Goal: Transaction & Acquisition: Purchase product/service

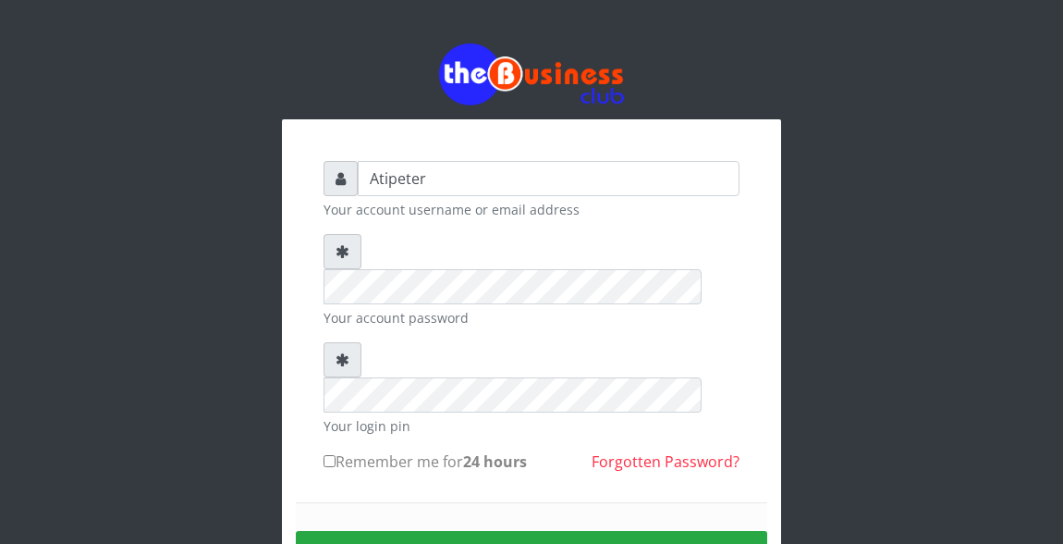
type input "Atipeter"
click at [329, 455] on input "Remember me for 24 hours" at bounding box center [330, 461] width 12 height 12
click at [513, 531] on button "Sign in" at bounding box center [532, 554] width 472 height 47
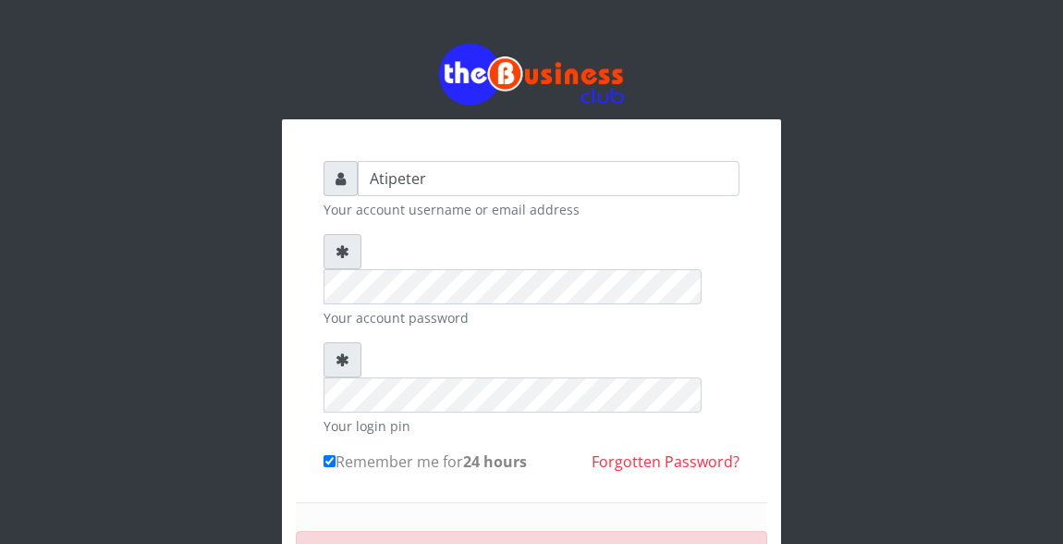
click at [335, 450] on label "Remember me for 24 hours" at bounding box center [425, 461] width 203 height 22
click at [335, 455] on input "Remember me for 24 hours" at bounding box center [330, 461] width 12 height 12
checkbox input "false"
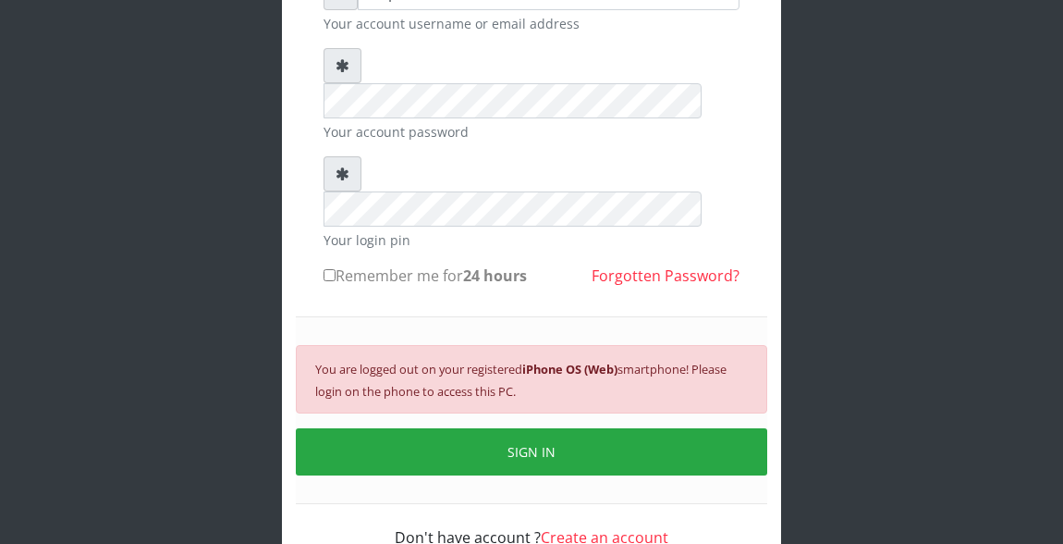
scroll to position [196, 0]
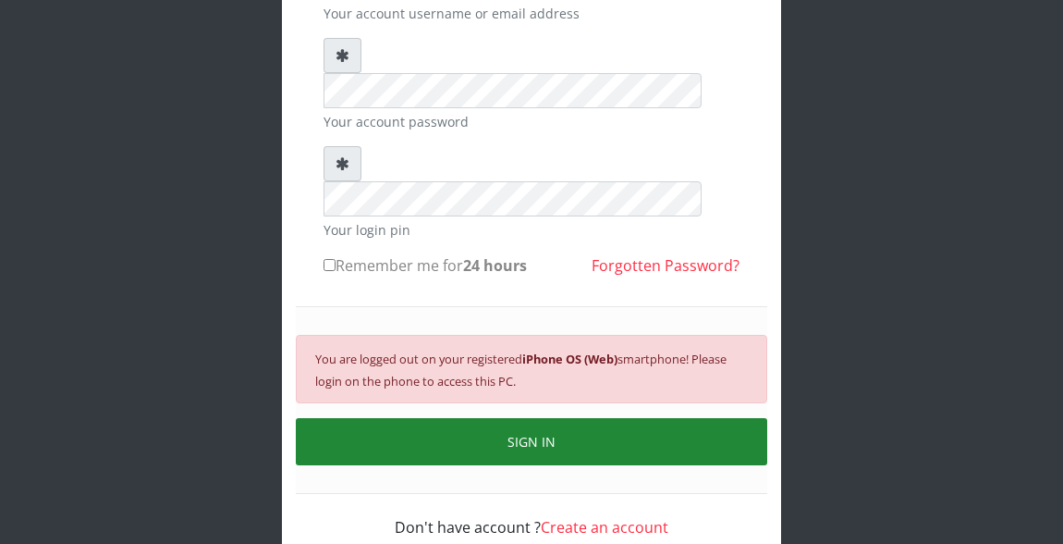
click at [419, 418] on button "SIGN IN" at bounding box center [532, 441] width 472 height 47
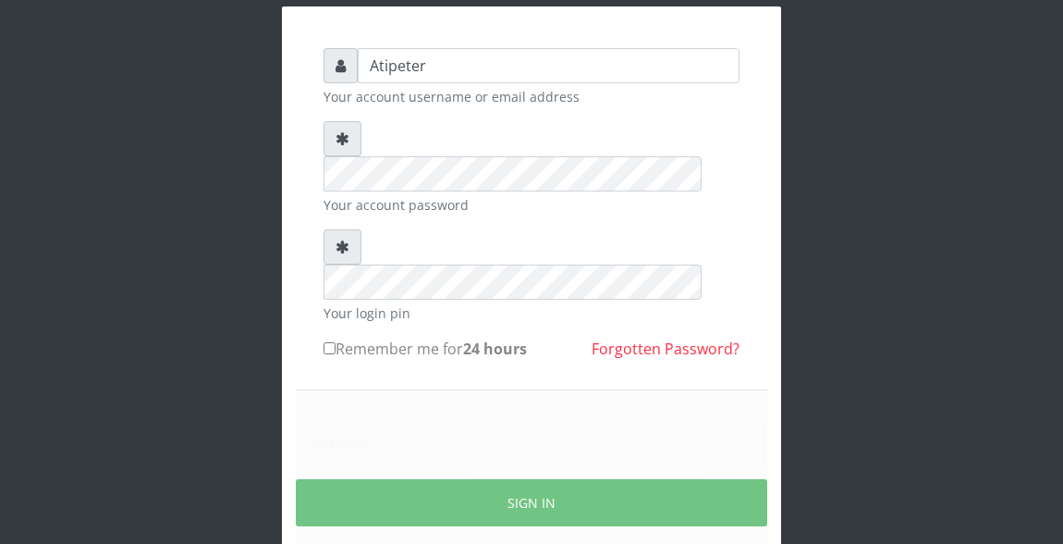
scroll to position [174, 0]
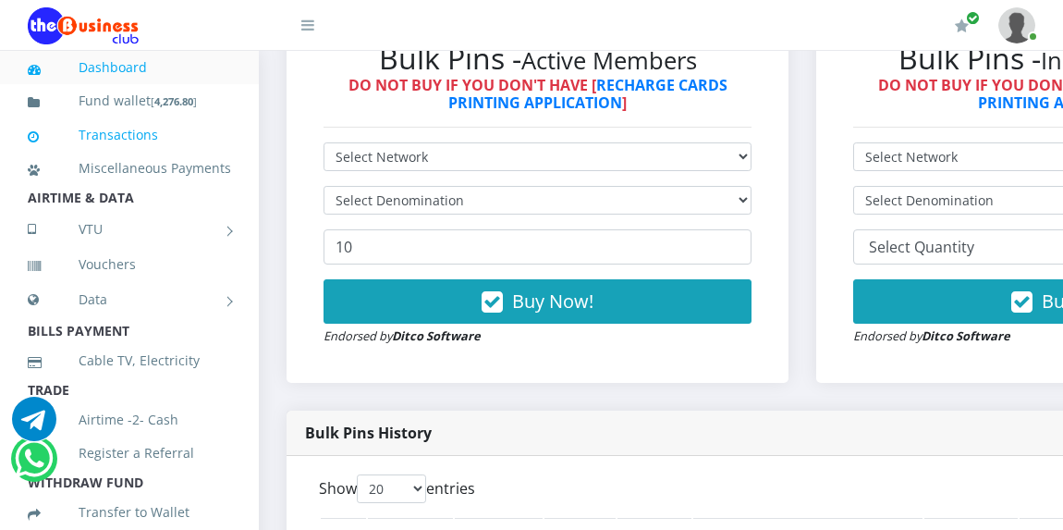
scroll to position [555, 0]
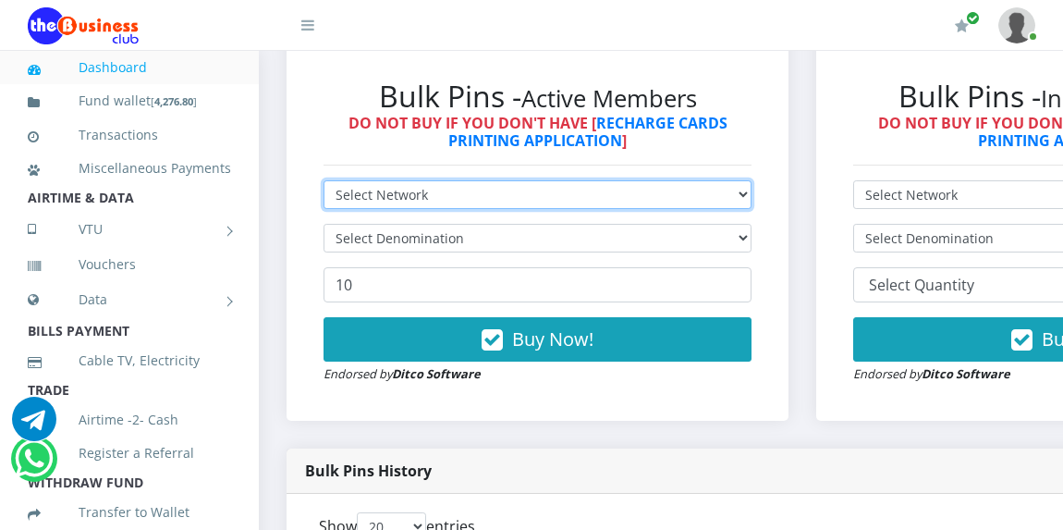
click at [401, 194] on select "Select Network MTN Globacom 9Mobile Airtel" at bounding box center [538, 194] width 428 height 29
select select "MTN"
click at [324, 183] on select "Select Network MTN Globacom 9Mobile Airtel" at bounding box center [538, 194] width 428 height 29
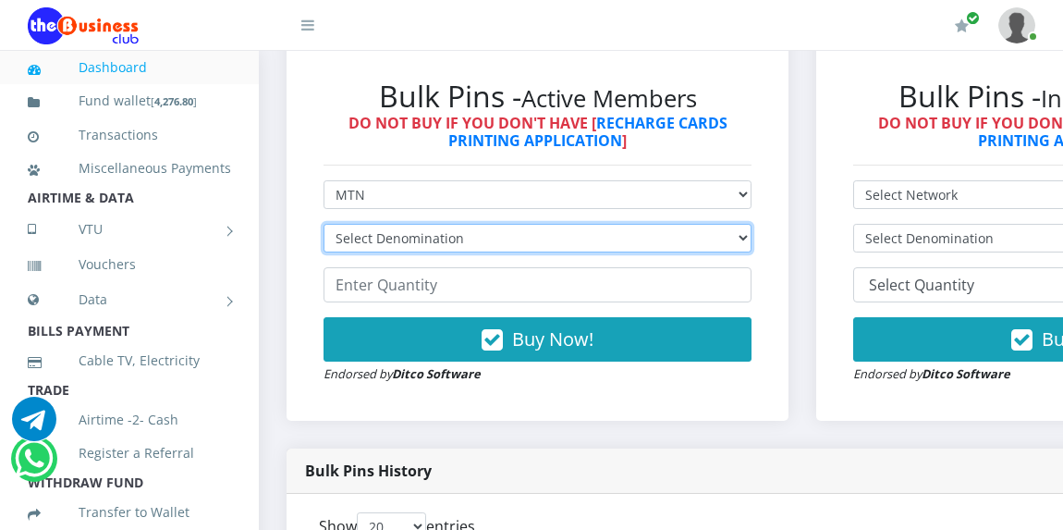
click at [398, 238] on select "Select Denomination MTN NGN100 - ₦96.94 MTN NGN200 - ₦193.88 MTN NGN400 - ₦387.…" at bounding box center [538, 238] width 428 height 29
select select "193.88-200"
click at [324, 227] on select "Select Denomination MTN NGN100 - ₦96.94 MTN NGN200 - ₦193.88 MTN NGN400 - ₦387.…" at bounding box center [538, 238] width 428 height 29
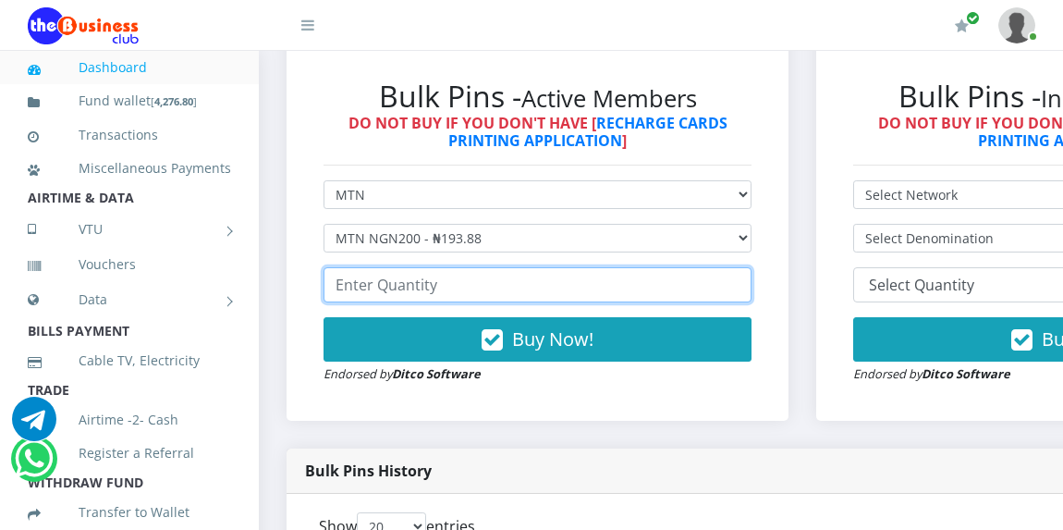
click at [402, 292] on input "number" at bounding box center [538, 284] width 428 height 35
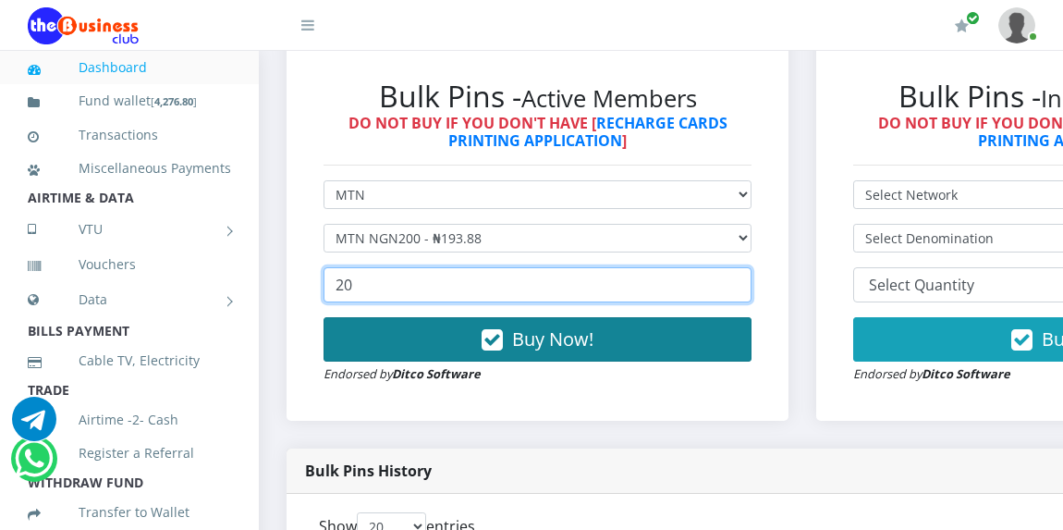
type input "20"
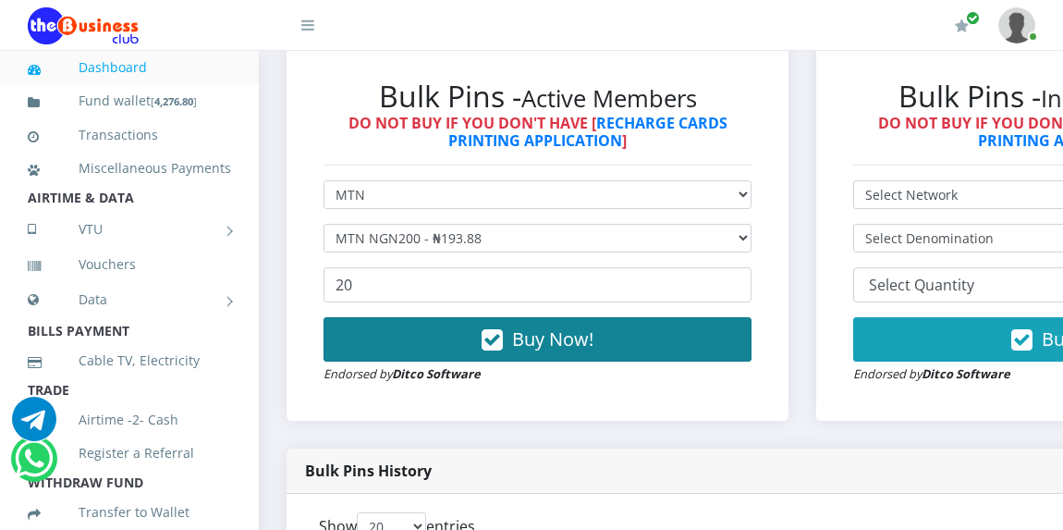
click at [449, 337] on button "Buy Now!" at bounding box center [538, 339] width 428 height 44
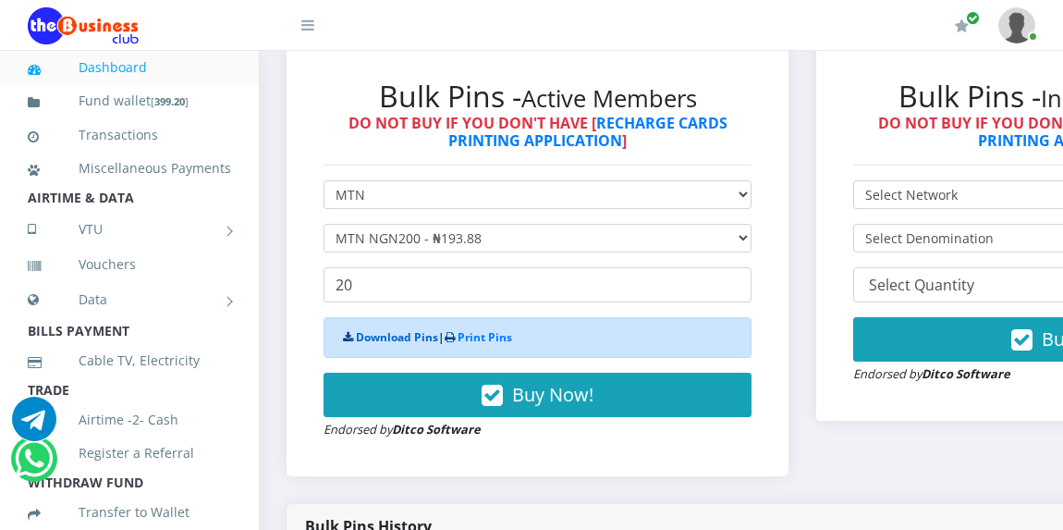
click at [383, 336] on link "Download Pins" at bounding box center [397, 337] width 82 height 16
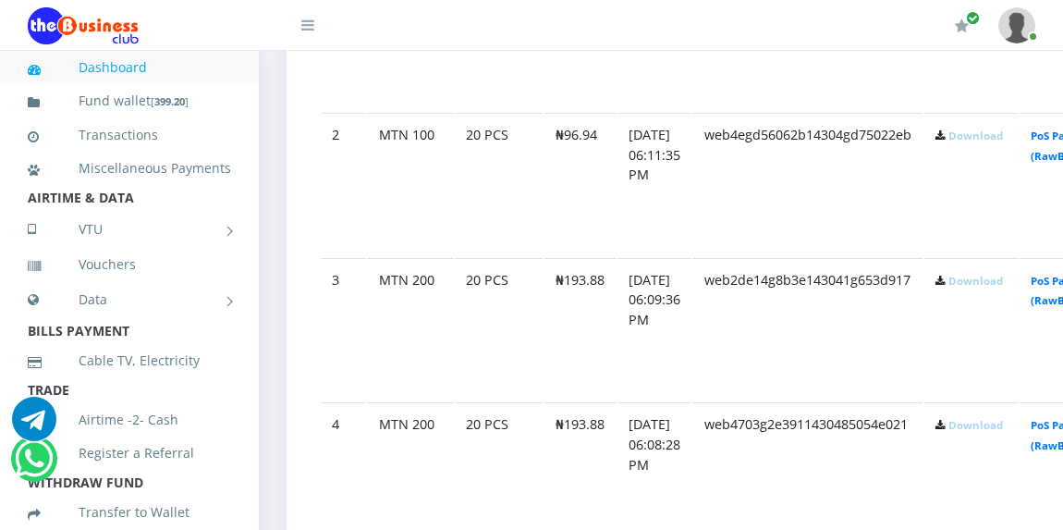
scroll to position [1205, 0]
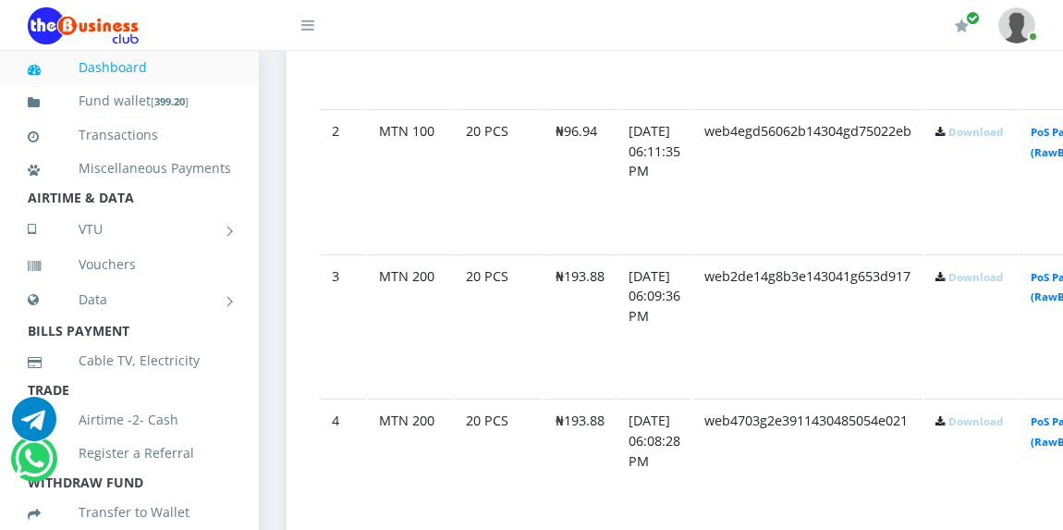
click at [994, 284] on link "Download" at bounding box center [976, 277] width 55 height 14
click at [999, 425] on link "Download" at bounding box center [976, 421] width 55 height 14
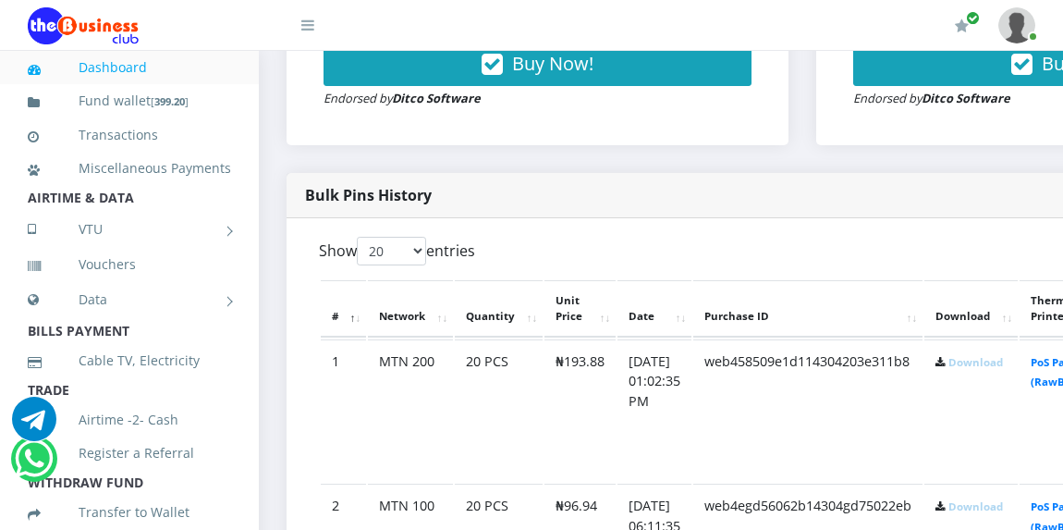
scroll to position [835, 0]
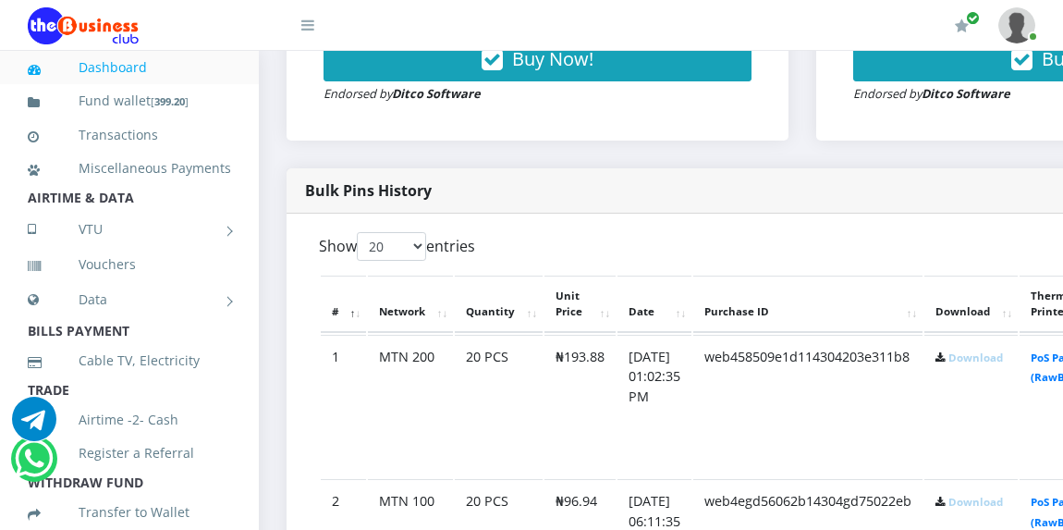
click at [1003, 361] on link "Download" at bounding box center [976, 357] width 55 height 14
